Goal: Task Accomplishment & Management: Manage account settings

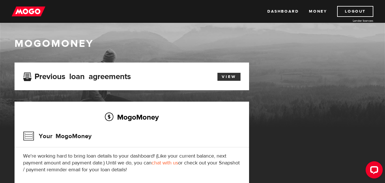
click at [227, 79] on link "View" at bounding box center [229, 77] width 23 height 8
click at [232, 76] on link "View" at bounding box center [229, 77] width 23 height 8
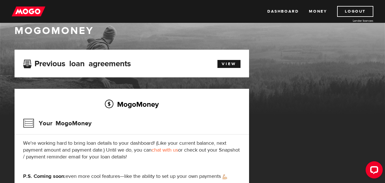
scroll to position [11, 0]
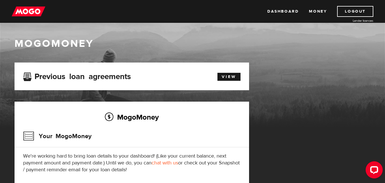
click at [173, 162] on link "chat with us" at bounding box center [165, 162] width 27 height 7
click at [318, 13] on link "Money" at bounding box center [318, 11] width 18 height 11
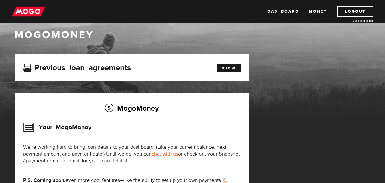
scroll to position [8, 0]
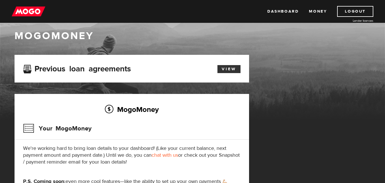
click at [231, 68] on link "View" at bounding box center [229, 69] width 23 height 8
